Goal: Task Accomplishment & Management: Use online tool/utility

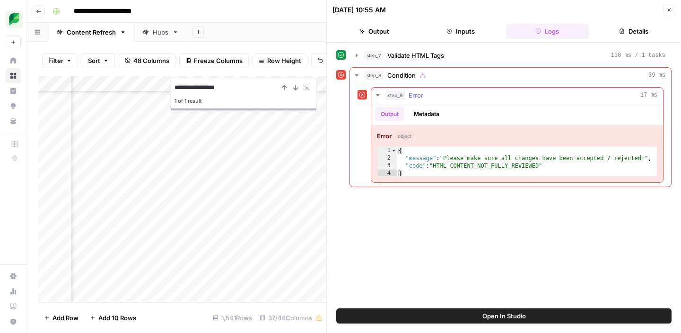
scroll to position [238, 1858]
click at [672, 8] on icon "button" at bounding box center [670, 10] width 6 height 6
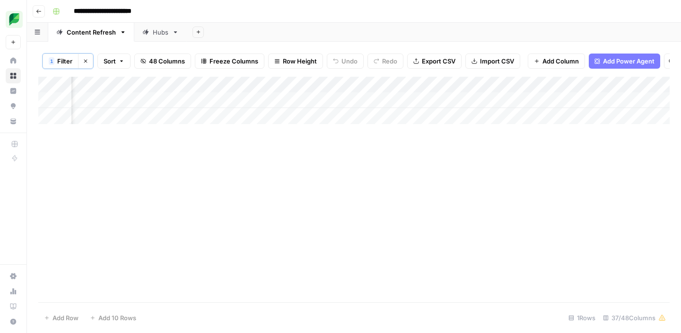
scroll to position [0, 210]
click at [85, 60] on icon "button" at bounding box center [85, 61] width 3 height 3
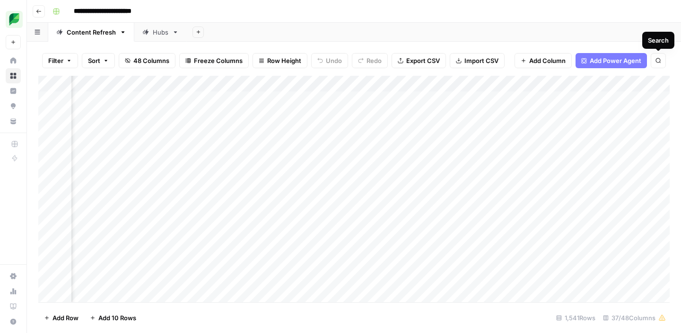
click at [660, 62] on icon "button" at bounding box center [659, 61] width 6 height 6
type input "**********"
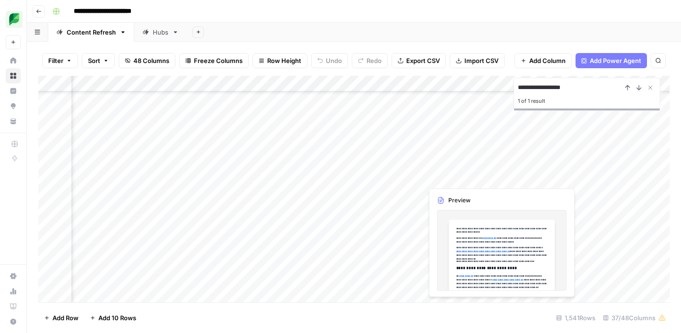
click at [458, 178] on div "Add Column" at bounding box center [354, 189] width 632 height 226
click at [458, 178] on body "**********" at bounding box center [340, 166] width 681 height 333
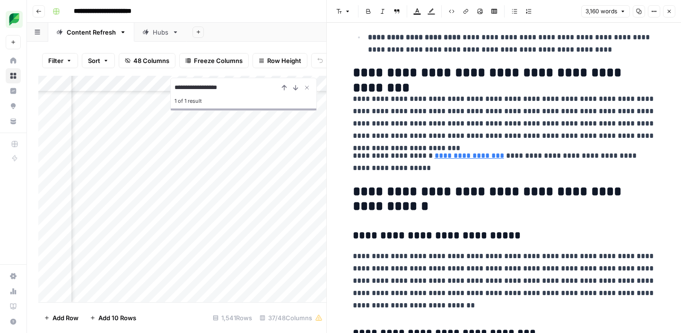
scroll to position [11242, 0]
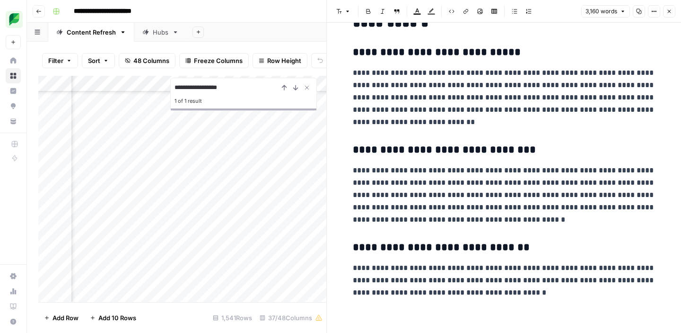
click at [668, 10] on icon "button" at bounding box center [670, 12] width 6 height 6
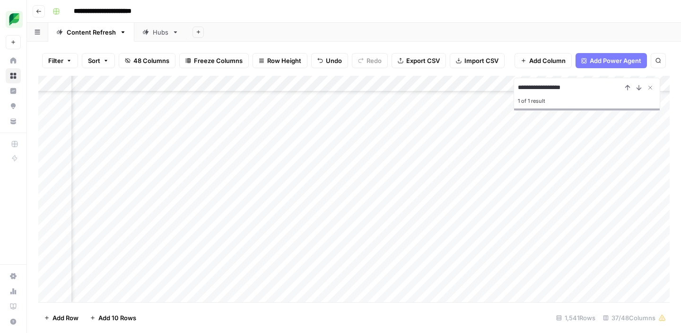
scroll to position [313, 1665]
click at [432, 189] on div "Add Column" at bounding box center [354, 189] width 632 height 226
click at [198, 188] on div "Add Column" at bounding box center [354, 189] width 632 height 226
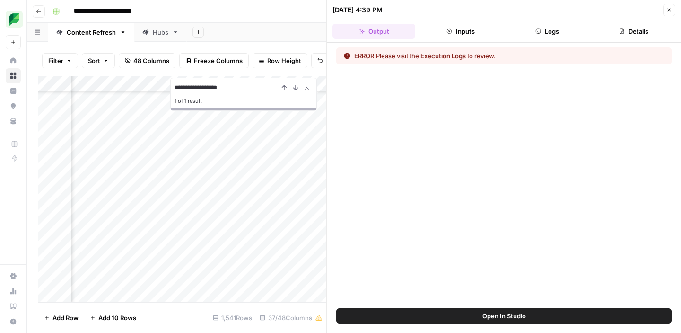
click at [445, 58] on button "Execution Logs" at bounding box center [443, 55] width 45 height 9
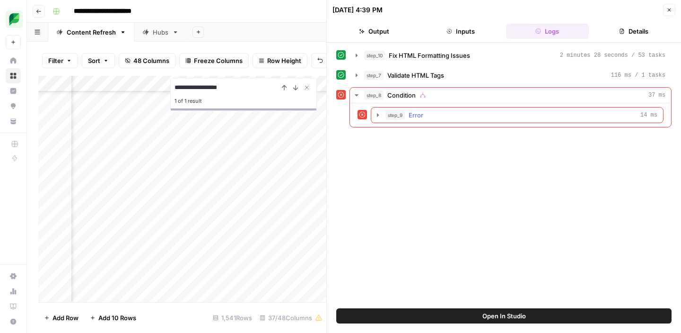
click at [426, 112] on div "step_9 Error 14 ms" at bounding box center [522, 114] width 272 height 9
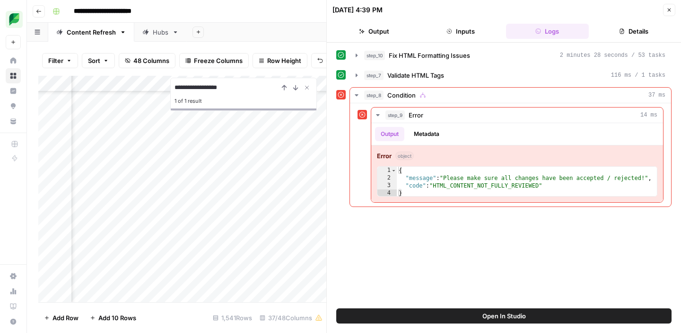
scroll to position [313, 1398]
click at [614, 313] on button "Open In Studio" at bounding box center [503, 315] width 335 height 15
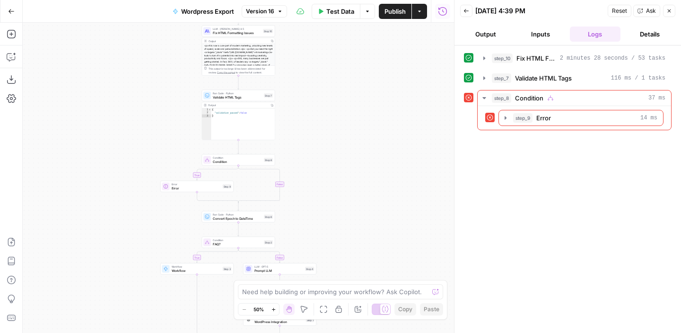
click at [673, 9] on button "Close" at bounding box center [669, 11] width 12 height 12
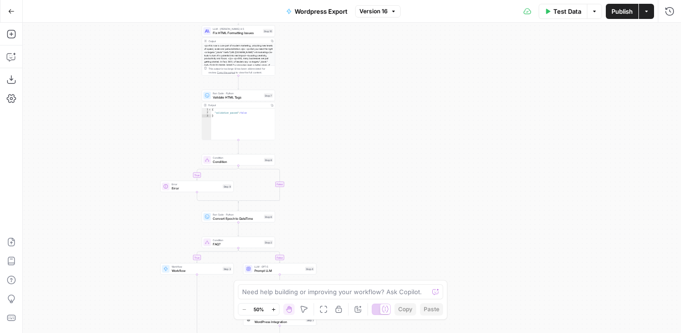
click at [4, 13] on button "Go Back" at bounding box center [11, 11] width 17 height 17
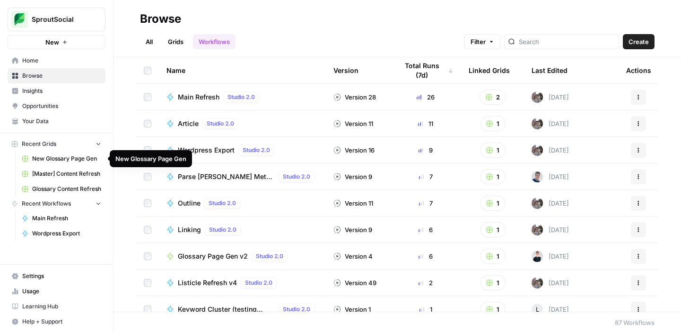
click at [59, 160] on span "New Glossary Page Gen" at bounding box center [66, 158] width 69 height 9
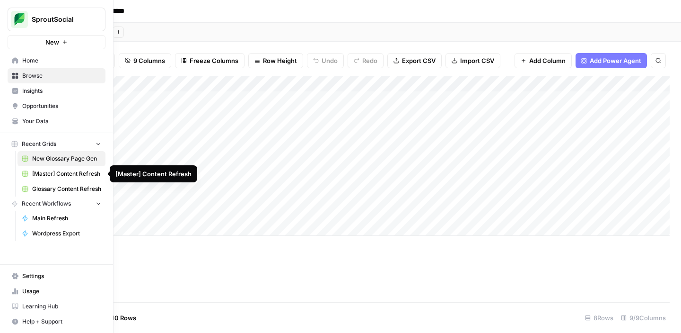
click at [45, 176] on span "[Master] Content Refresh" at bounding box center [66, 173] width 69 height 9
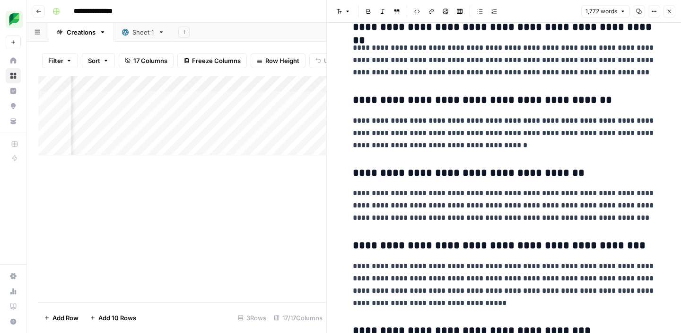
scroll to position [3355, 0]
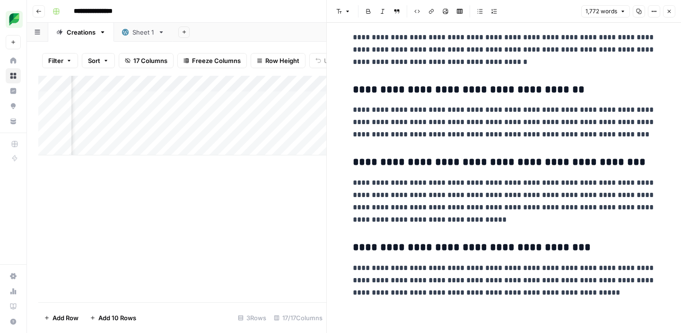
click at [668, 12] on icon "button" at bounding box center [669, 11] width 3 height 3
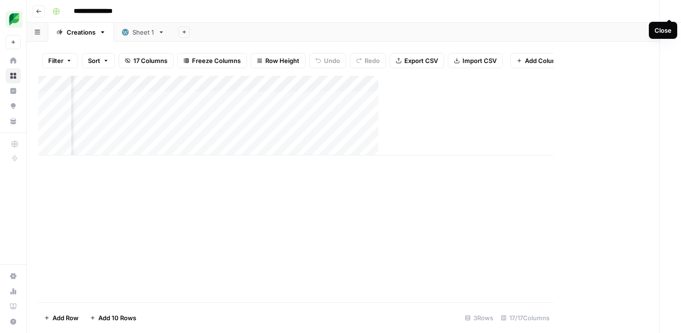
scroll to position [0, 1038]
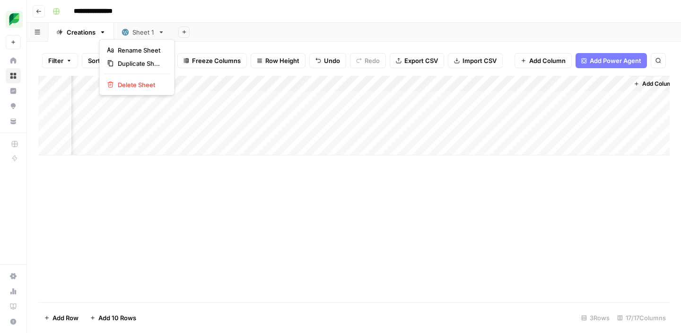
click at [103, 32] on icon "button" at bounding box center [102, 32] width 3 height 2
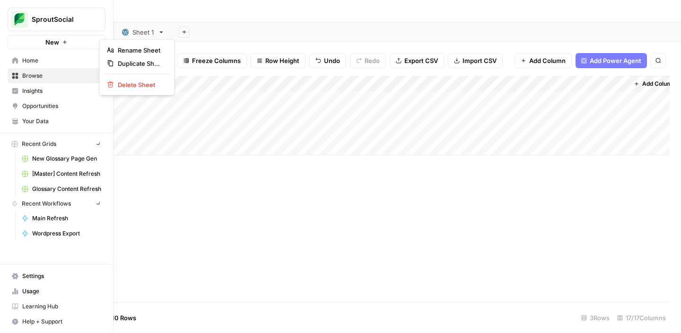
click at [12, 75] on icon at bounding box center [15, 76] width 6 height 6
